Goal: Find specific page/section: Find specific page/section

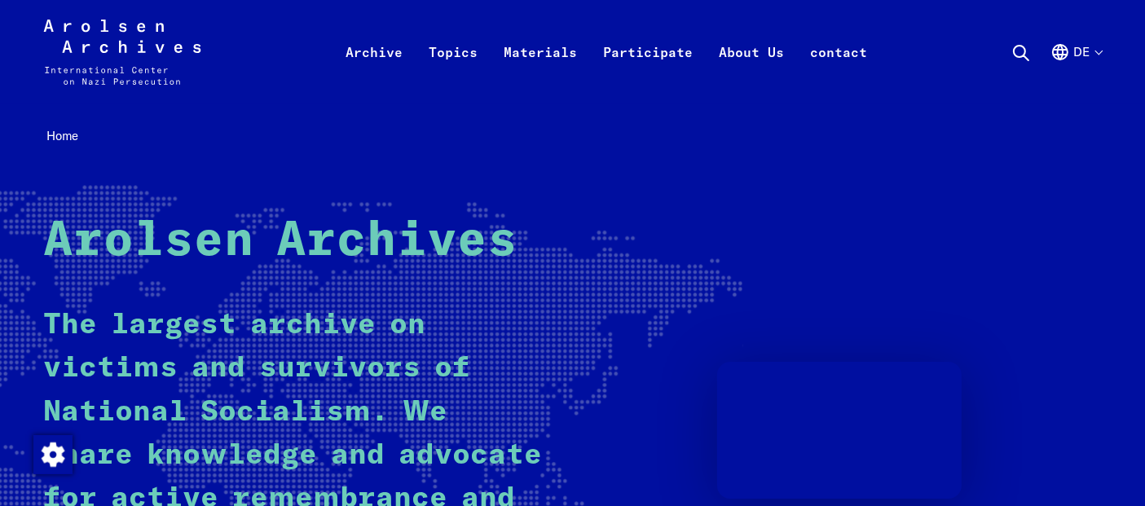
click at [1091, 52] on button "de" at bounding box center [1076, 71] width 51 height 59
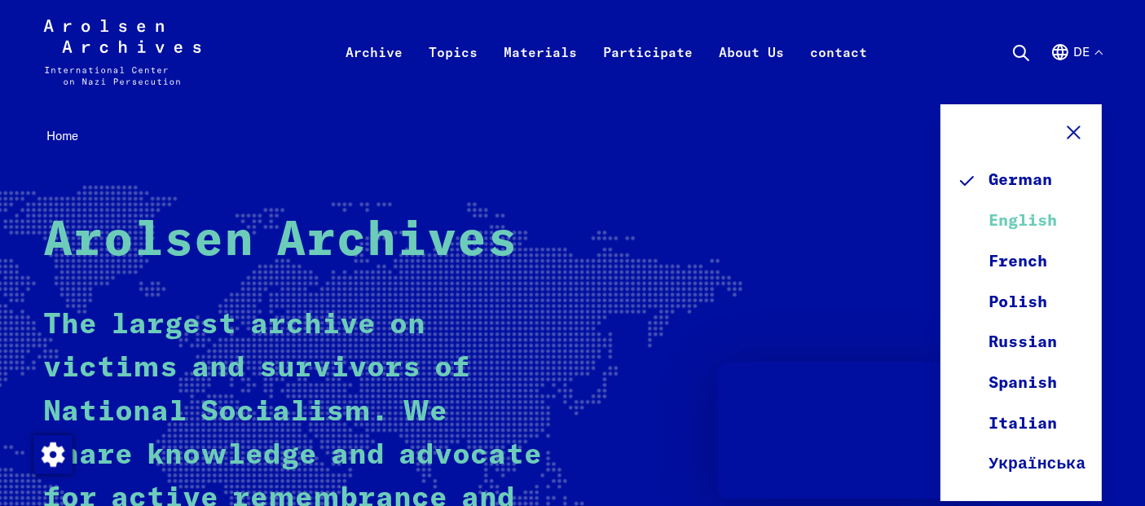
click at [1033, 216] on font "English" at bounding box center [1024, 221] width 68 height 16
click at [1033, 218] on font "English" at bounding box center [1024, 221] width 68 height 16
click at [1027, 222] on font "English" at bounding box center [1024, 221] width 68 height 16
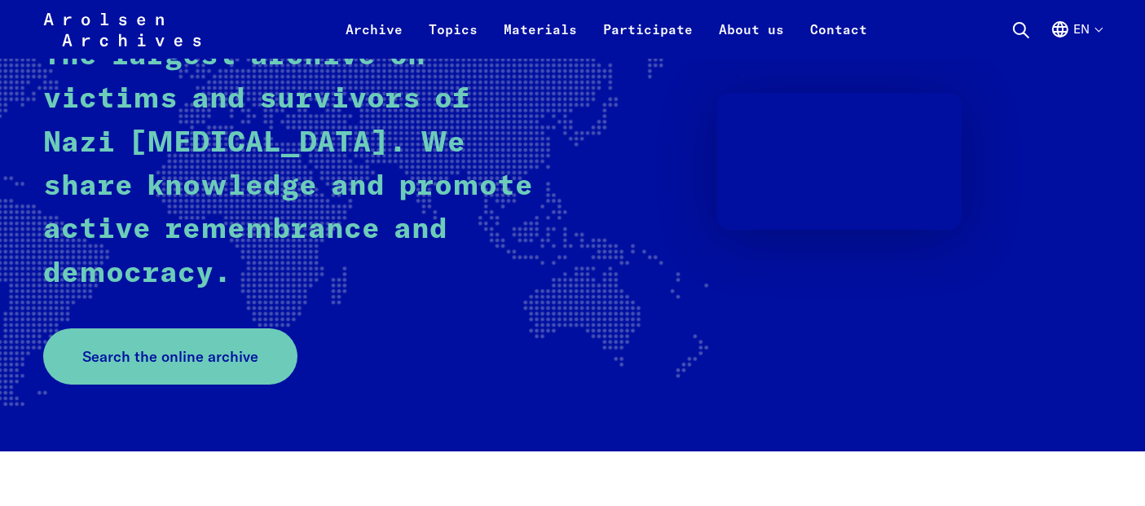
scroll to position [426, 0]
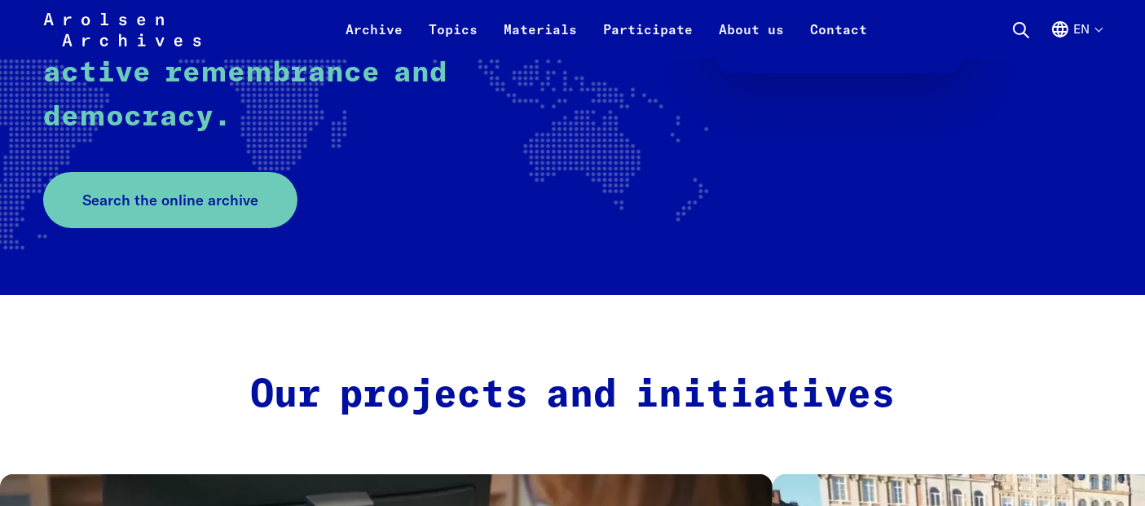
drag, startPoint x: 1158, startPoint y: 33, endPoint x: 1153, endPoint y: 65, distance: 32.3
click at [159, 196] on span "Search the online archive" at bounding box center [164, 200] width 176 height 22
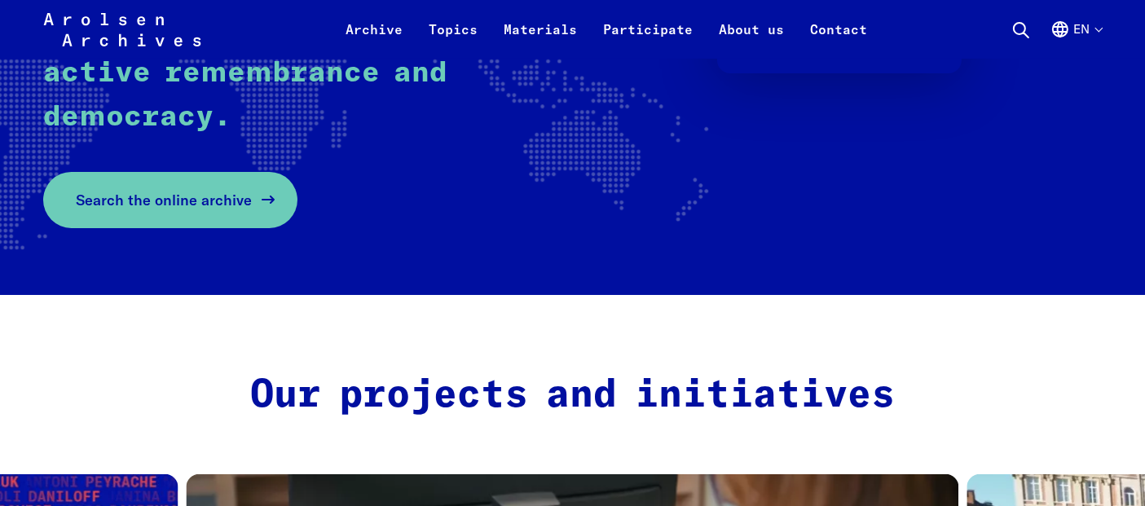
click at [183, 199] on span "Search the online archive" at bounding box center [164, 200] width 176 height 22
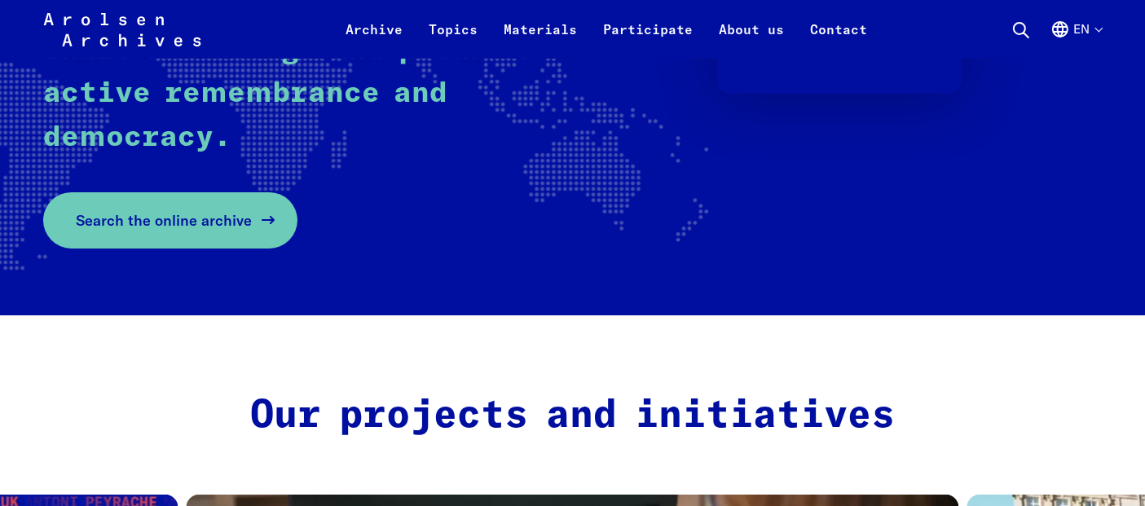
scroll to position [0, 0]
